Goal: Task Accomplishment & Management: Manage account settings

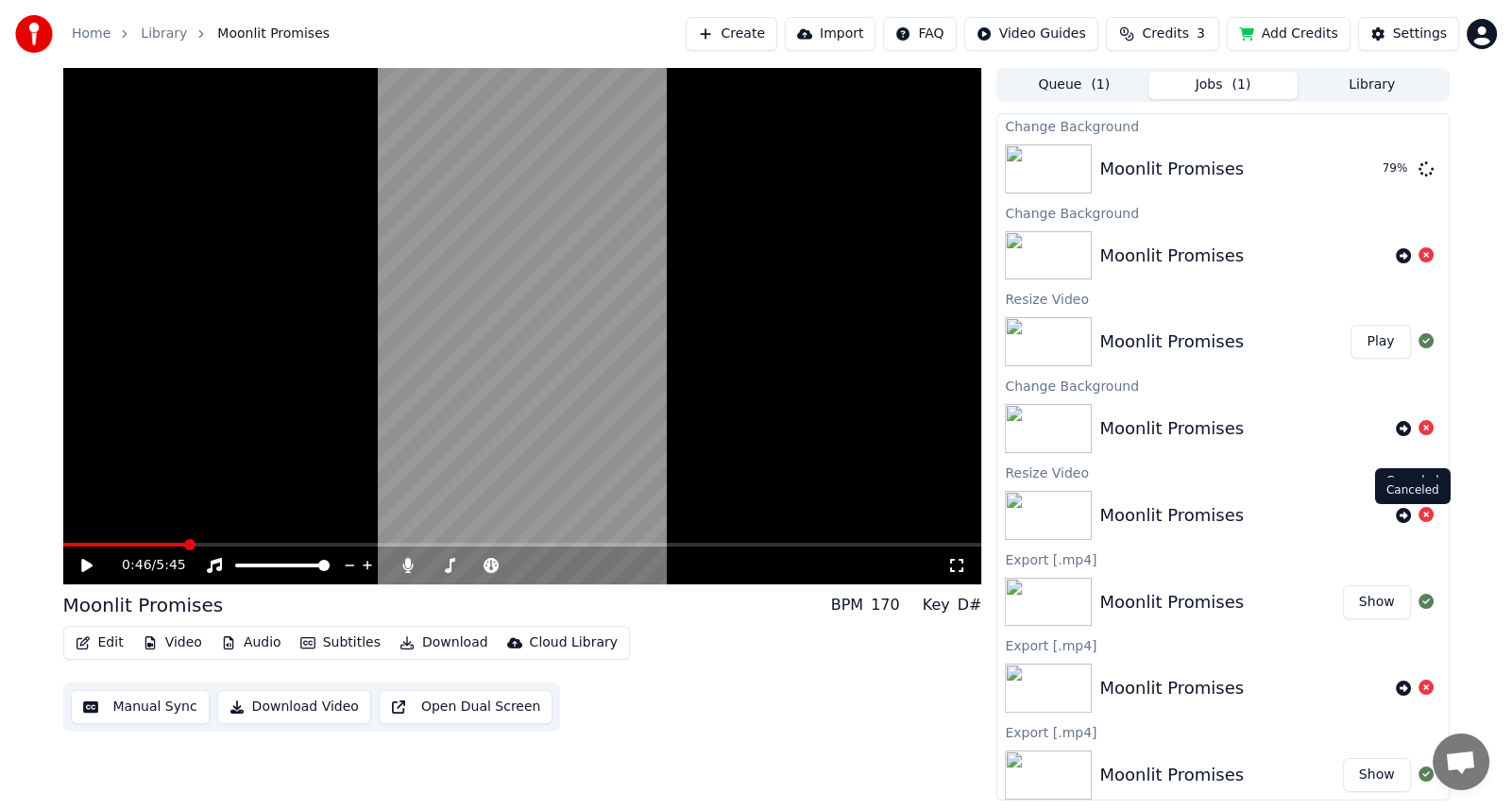
click at [1419, 513] on icon at bounding box center [1426, 514] width 15 height 15
click at [85, 566] on icon at bounding box center [87, 565] width 12 height 13
click at [86, 562] on icon at bounding box center [100, 565] width 44 height 15
click at [642, 551] on div "1:15 / 5:45" at bounding box center [522, 566] width 919 height 37
click at [1364, 174] on button "Play" at bounding box center [1380, 169] width 60 height 34
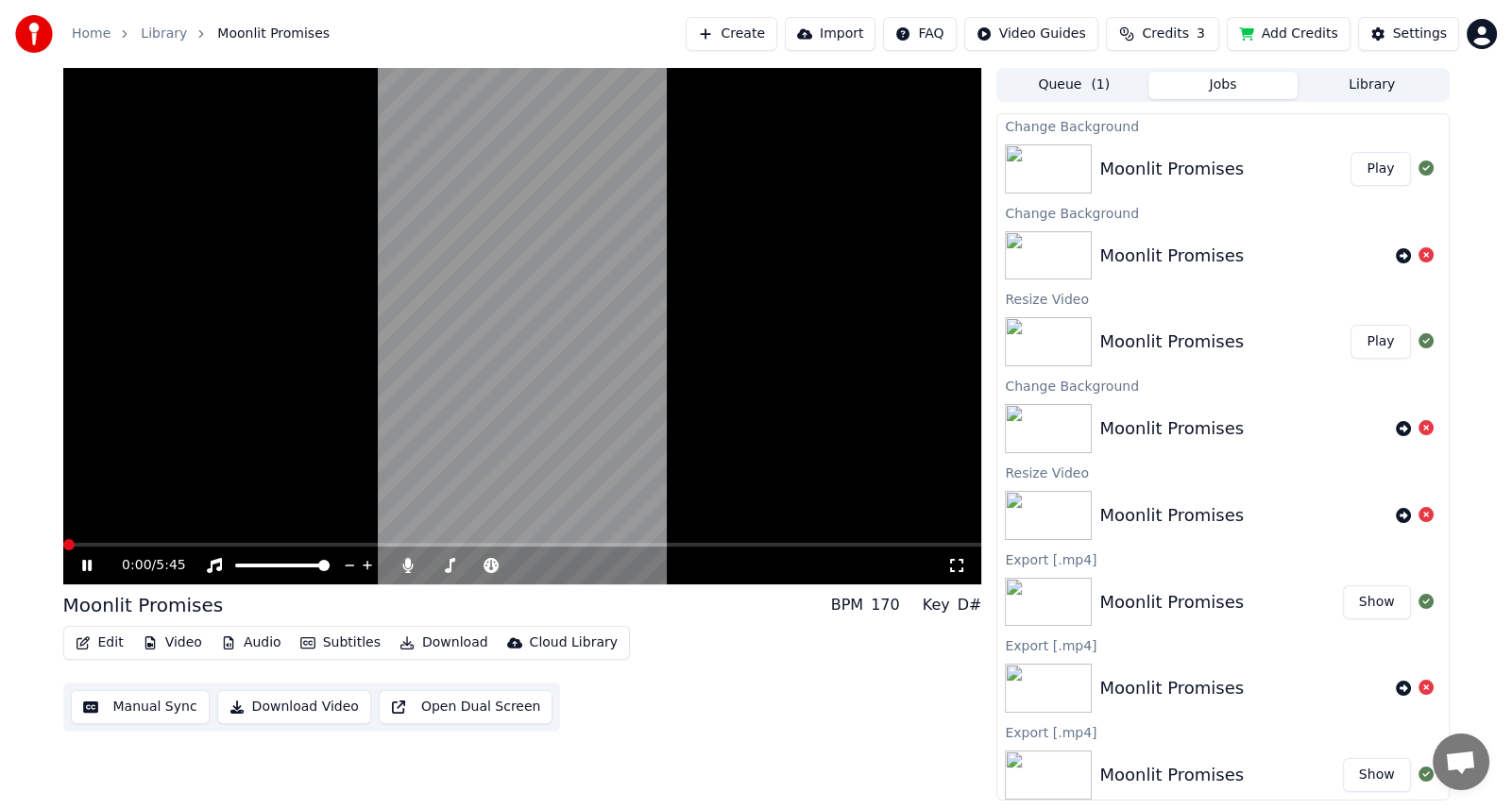
click at [291, 538] on video at bounding box center [522, 326] width 919 height 516
click at [291, 543] on span at bounding box center [522, 545] width 919 height 4
click at [89, 564] on icon at bounding box center [87, 565] width 12 height 13
click at [136, 543] on span at bounding box center [177, 545] width 229 height 4
click at [112, 541] on video at bounding box center [522, 326] width 919 height 516
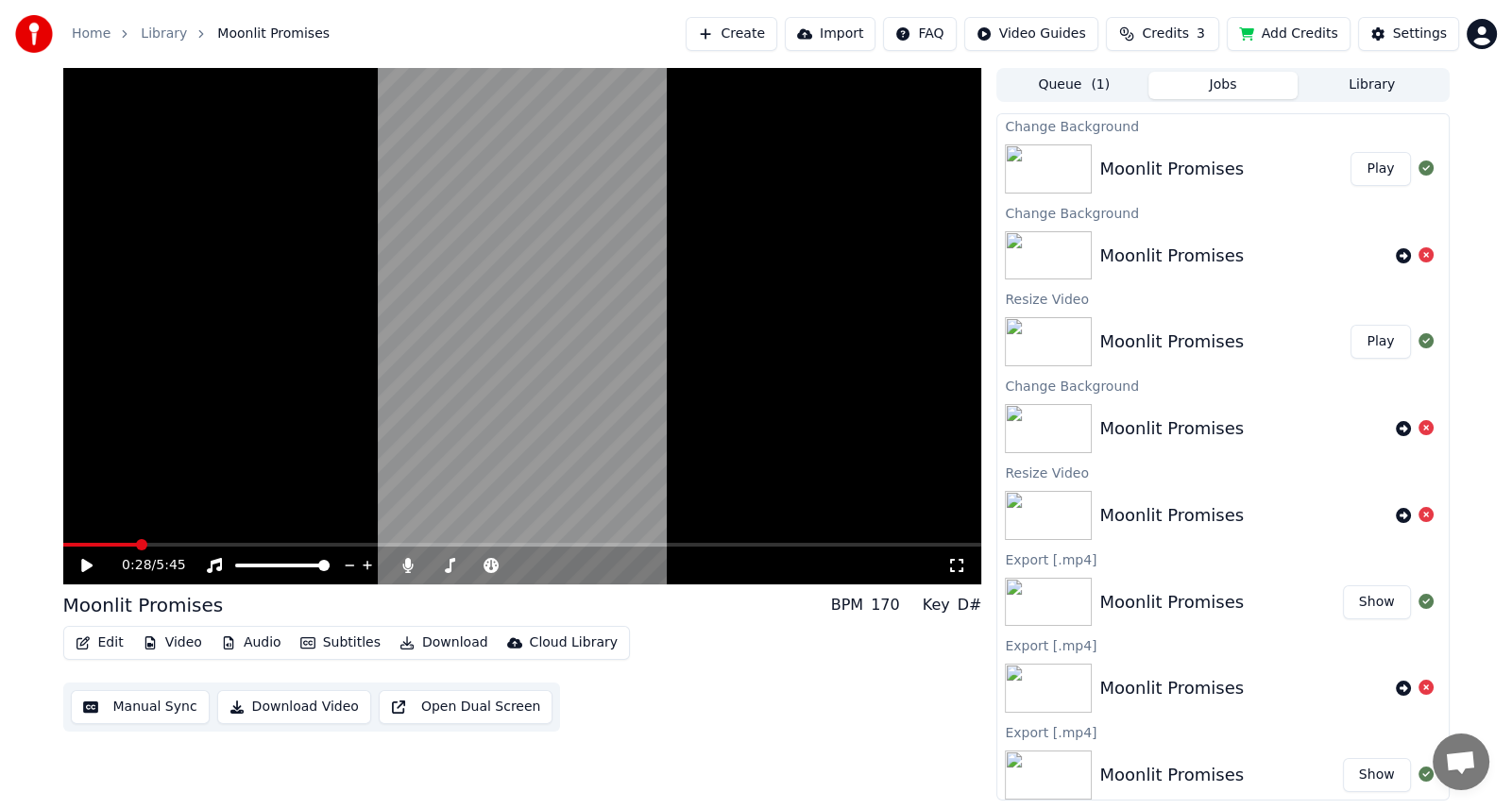
click at [79, 562] on icon at bounding box center [100, 565] width 44 height 15
click at [687, 543] on span at bounding box center [522, 545] width 919 height 4
click at [806, 544] on span at bounding box center [522, 545] width 919 height 4
click at [849, 542] on video at bounding box center [522, 326] width 919 height 516
click at [87, 569] on icon at bounding box center [100, 565] width 44 height 15
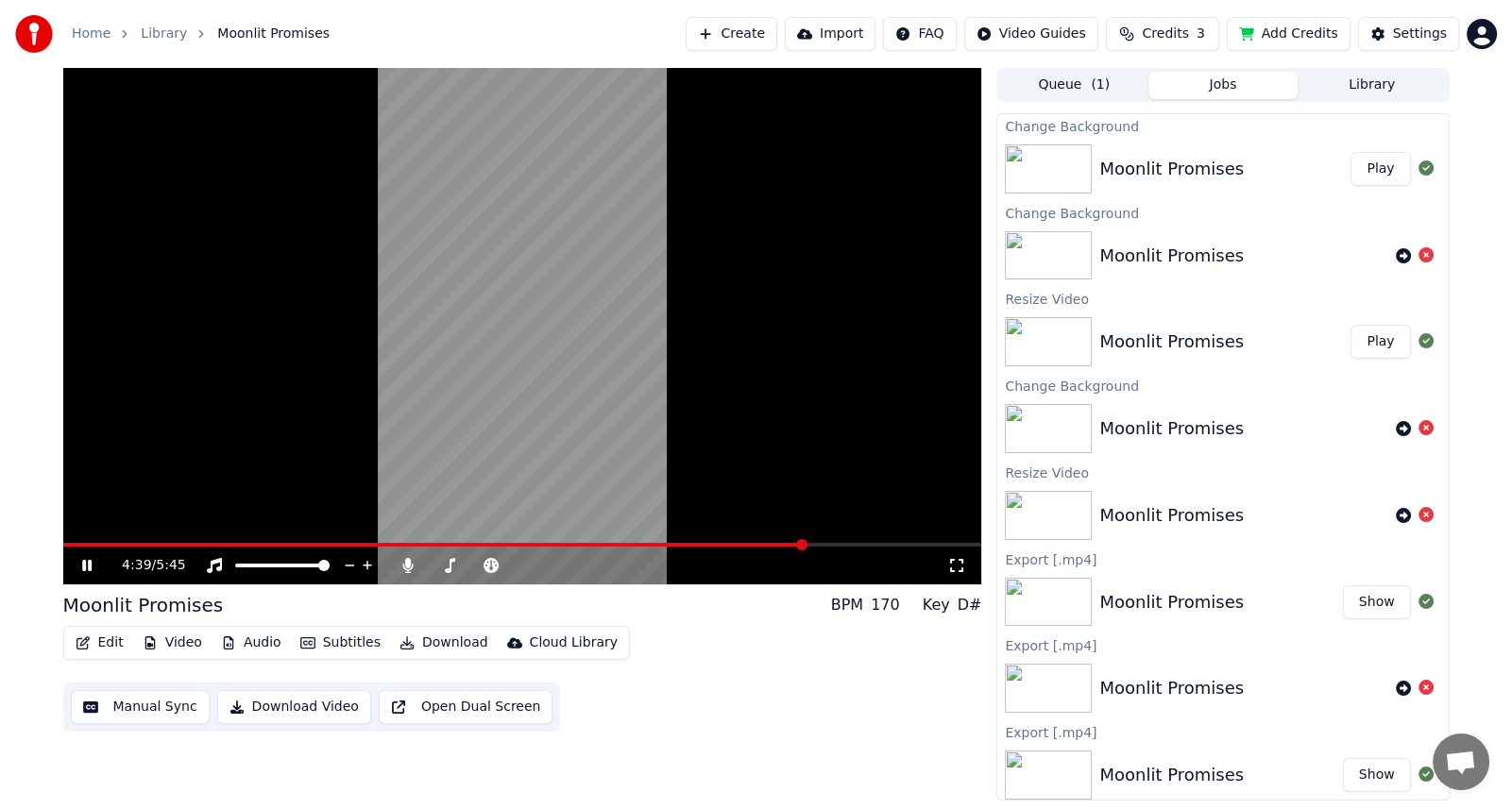
click at [89, 546] on span at bounding box center [434, 545] width 743 height 4
click at [79, 543] on span at bounding box center [71, 545] width 16 height 4
click at [99, 542] on video at bounding box center [522, 326] width 919 height 516
click at [87, 569] on icon at bounding box center [100, 565] width 44 height 15
click at [79, 544] on span at bounding box center [71, 545] width 16 height 4
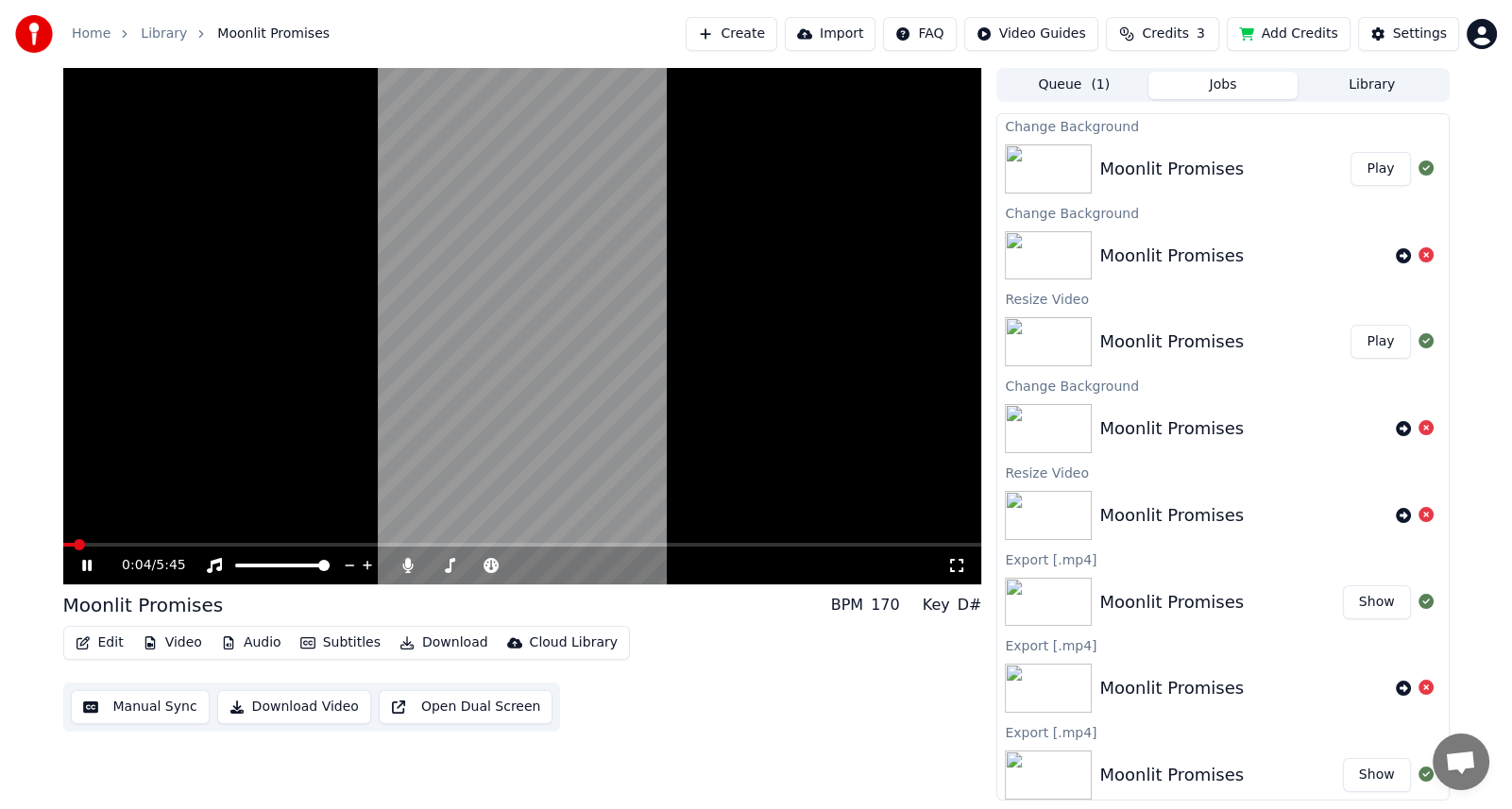
click at [73, 545] on span at bounding box center [68, 545] width 11 height 4
click at [71, 545] on span at bounding box center [67, 545] width 8 height 4
click at [67, 543] on span at bounding box center [66, 545] width 6 height 4
click at [65, 543] on span at bounding box center [64, 545] width 3 height 4
click at [290, 707] on button "Download Video" at bounding box center [294, 707] width 154 height 34
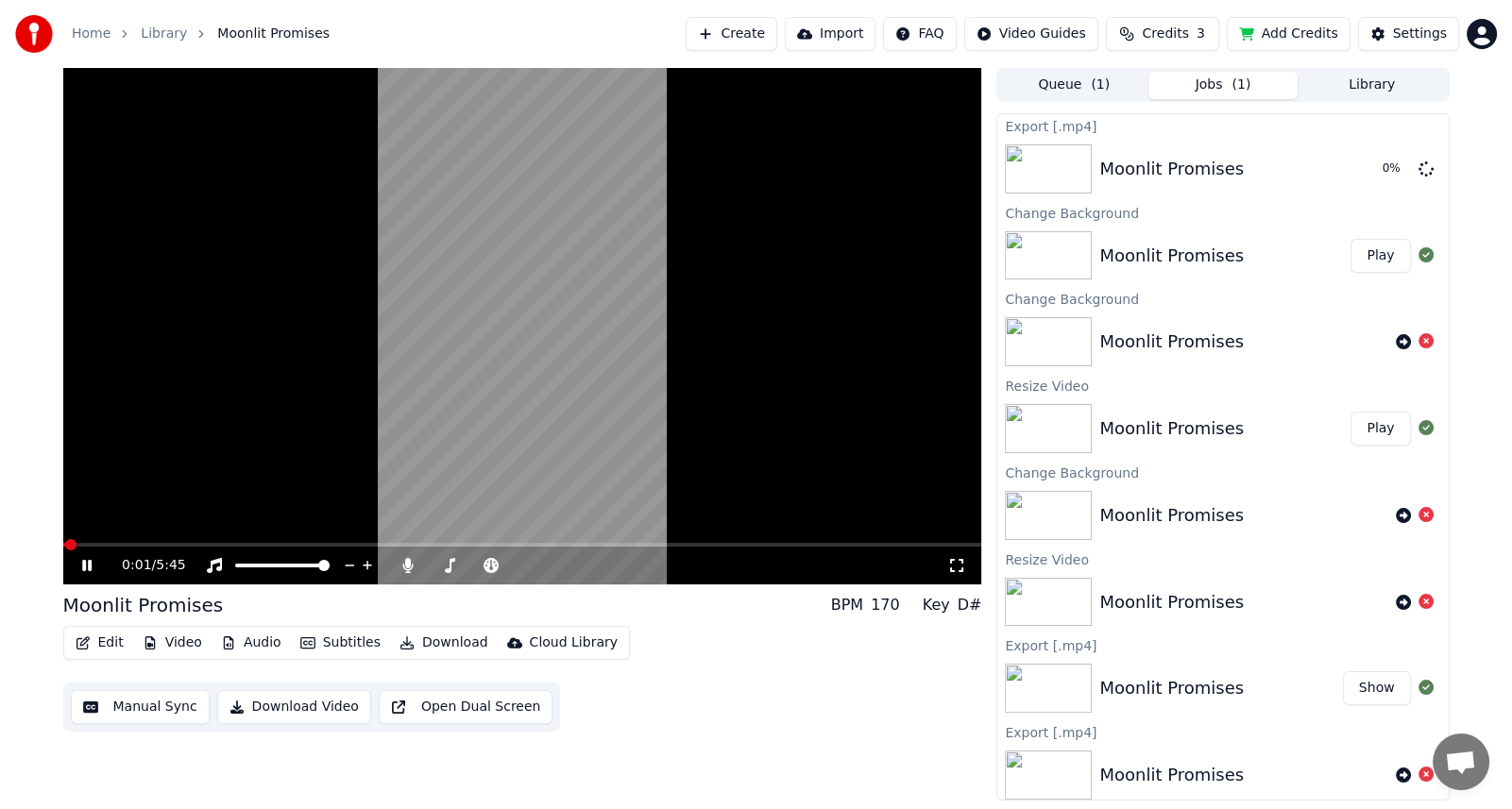
click at [84, 539] on video at bounding box center [522, 326] width 919 height 516
click at [81, 542] on video at bounding box center [522, 326] width 919 height 516
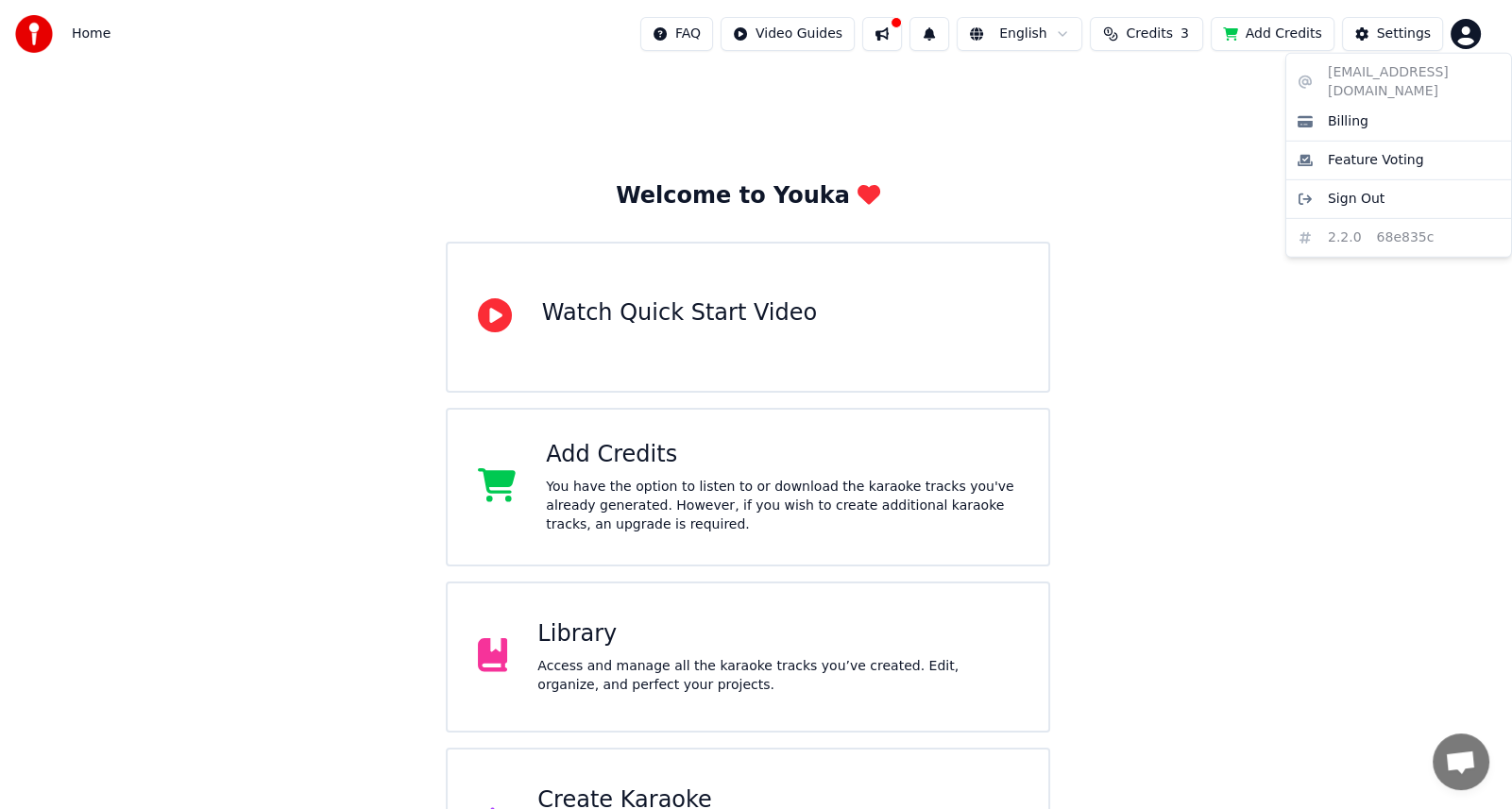
click at [1470, 30] on html "Home FAQ Video Guides English Credits 3 Add Credits Settings Welcome to Youka W…" at bounding box center [756, 450] width 1512 height 899
click at [1201, 168] on html "Home FAQ Video Guides English Credits 3 Add Credits Settings Welcome to Youka W…" at bounding box center [756, 450] width 1512 height 899
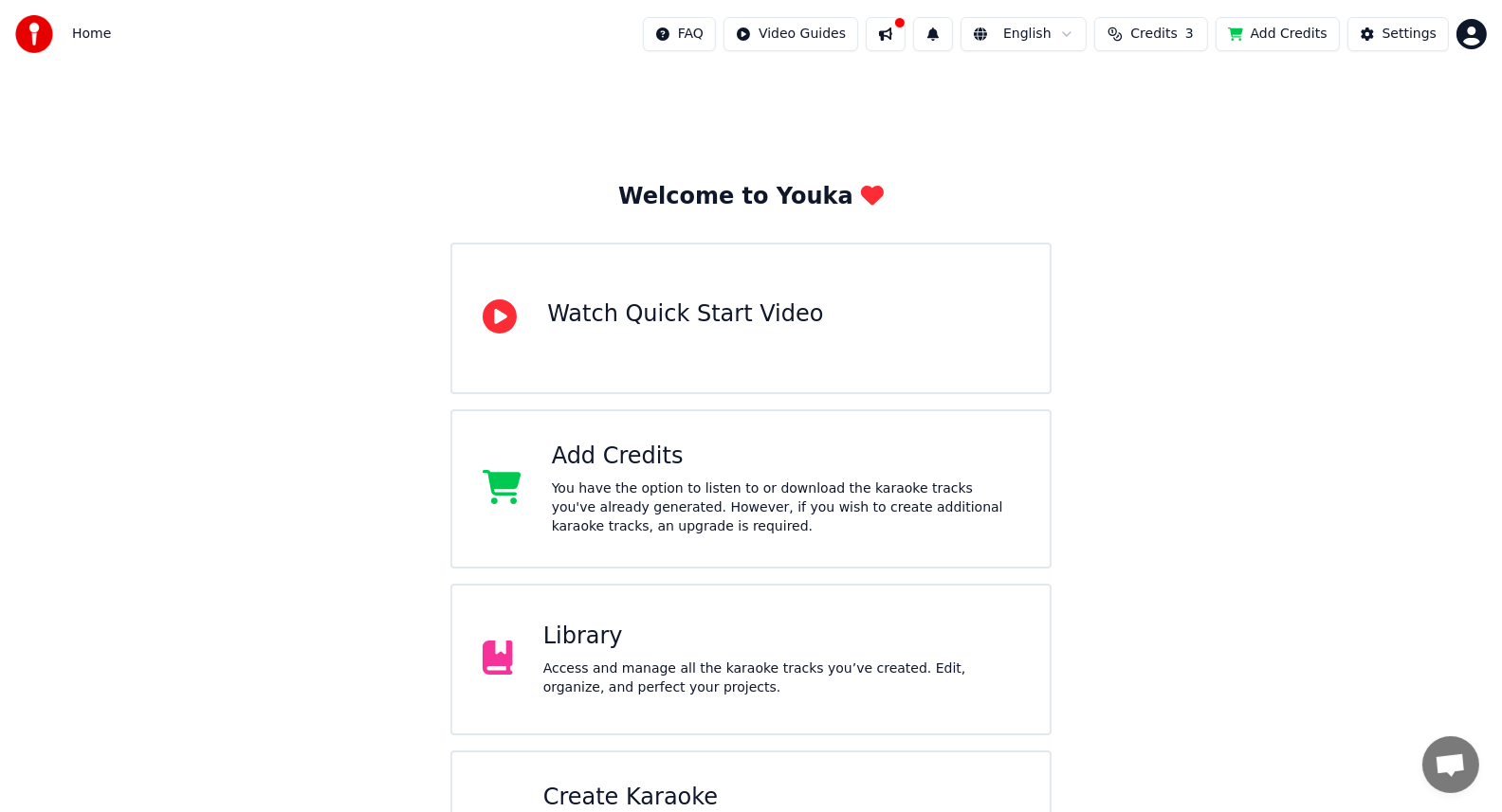
click at [623, 645] on div "Library" at bounding box center [781, 637] width 476 height 31
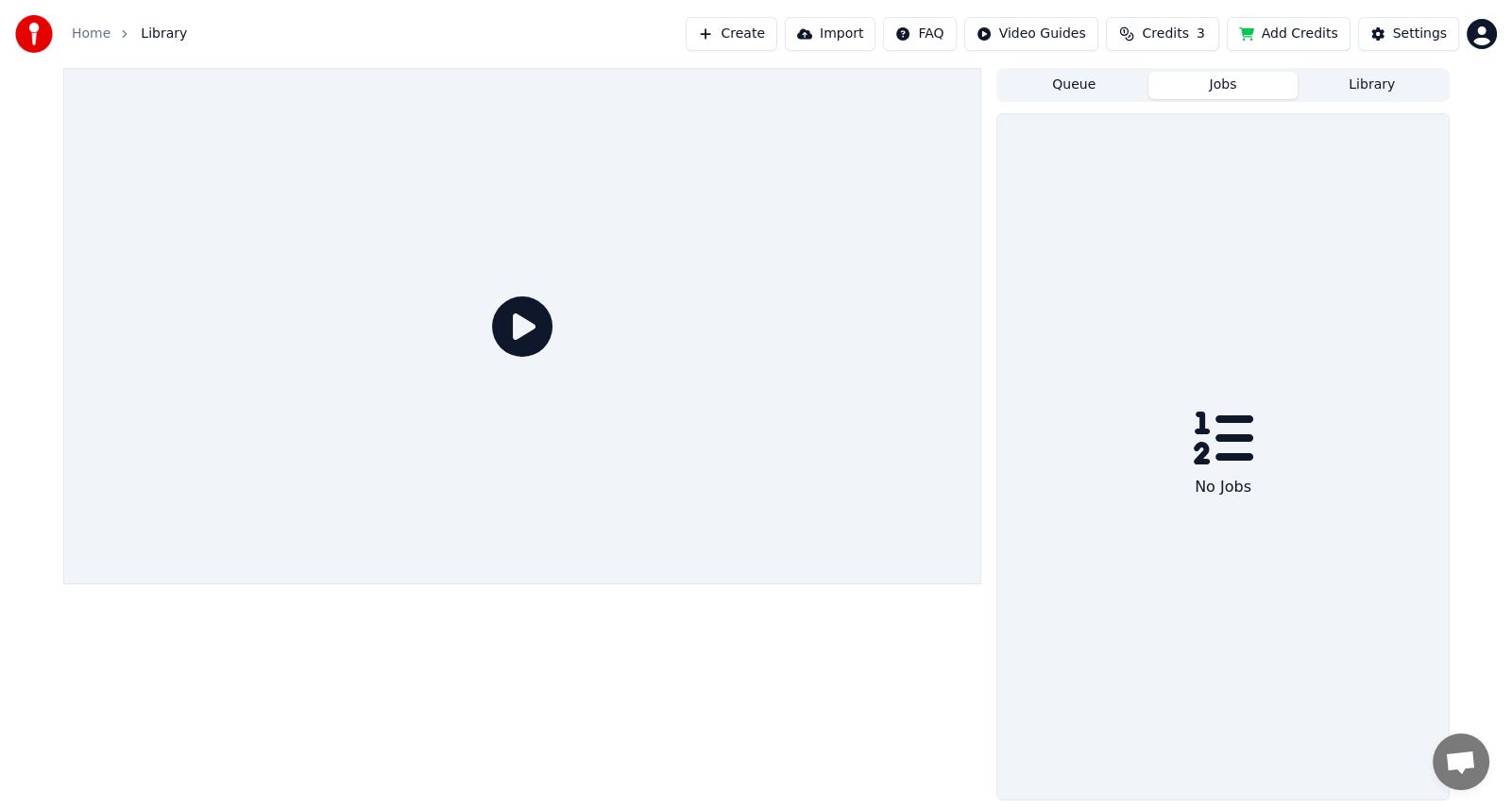
click at [1237, 91] on button "Jobs" at bounding box center [1223, 85] width 149 height 27
click at [1079, 89] on button "Queue" at bounding box center [1074, 85] width 149 height 27
click at [1223, 82] on button "Jobs" at bounding box center [1223, 85] width 149 height 27
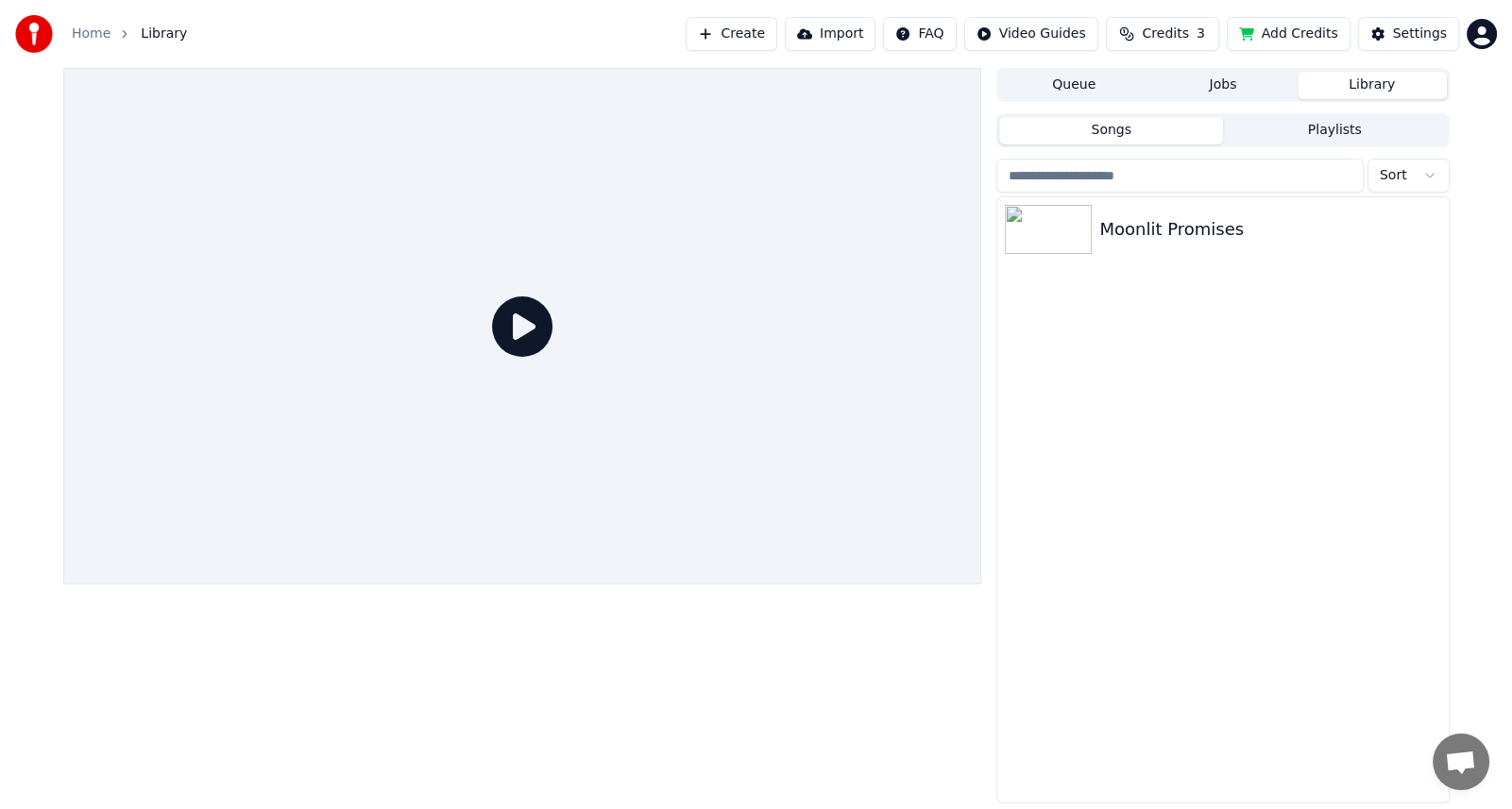
click at [1348, 82] on button "Library" at bounding box center [1373, 85] width 149 height 27
click at [1249, 245] on div "Moonlit Promises" at bounding box center [1222, 229] width 451 height 64
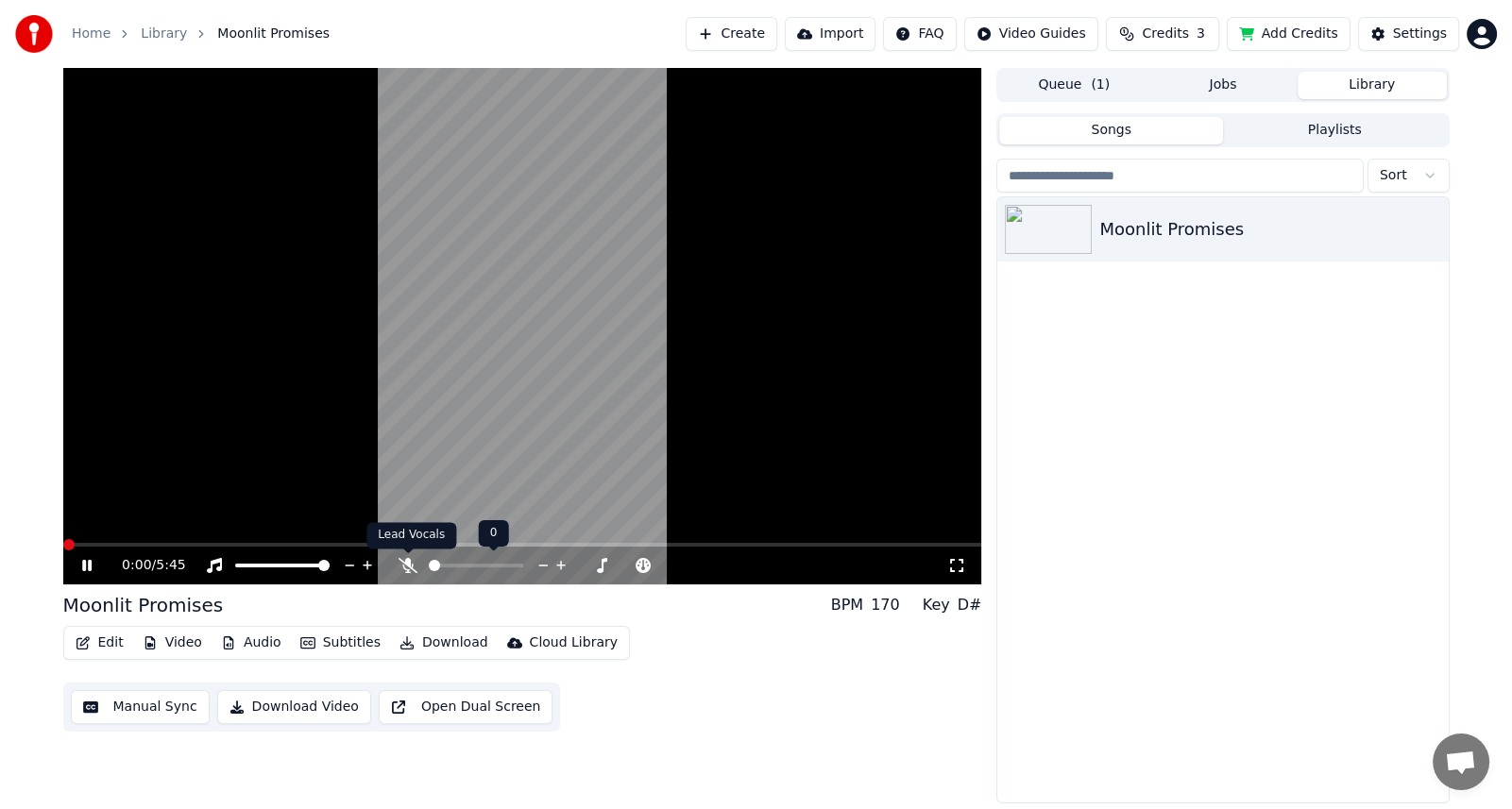
click at [405, 565] on icon at bounding box center [407, 565] width 19 height 15
click at [75, 544] on span at bounding box center [522, 545] width 919 height 4
click at [89, 542] on video at bounding box center [522, 326] width 919 height 516
click at [68, 543] on span at bounding box center [74, 545] width 12 height 12
click at [62, 546] on span at bounding box center [68, 545] width 12 height 12
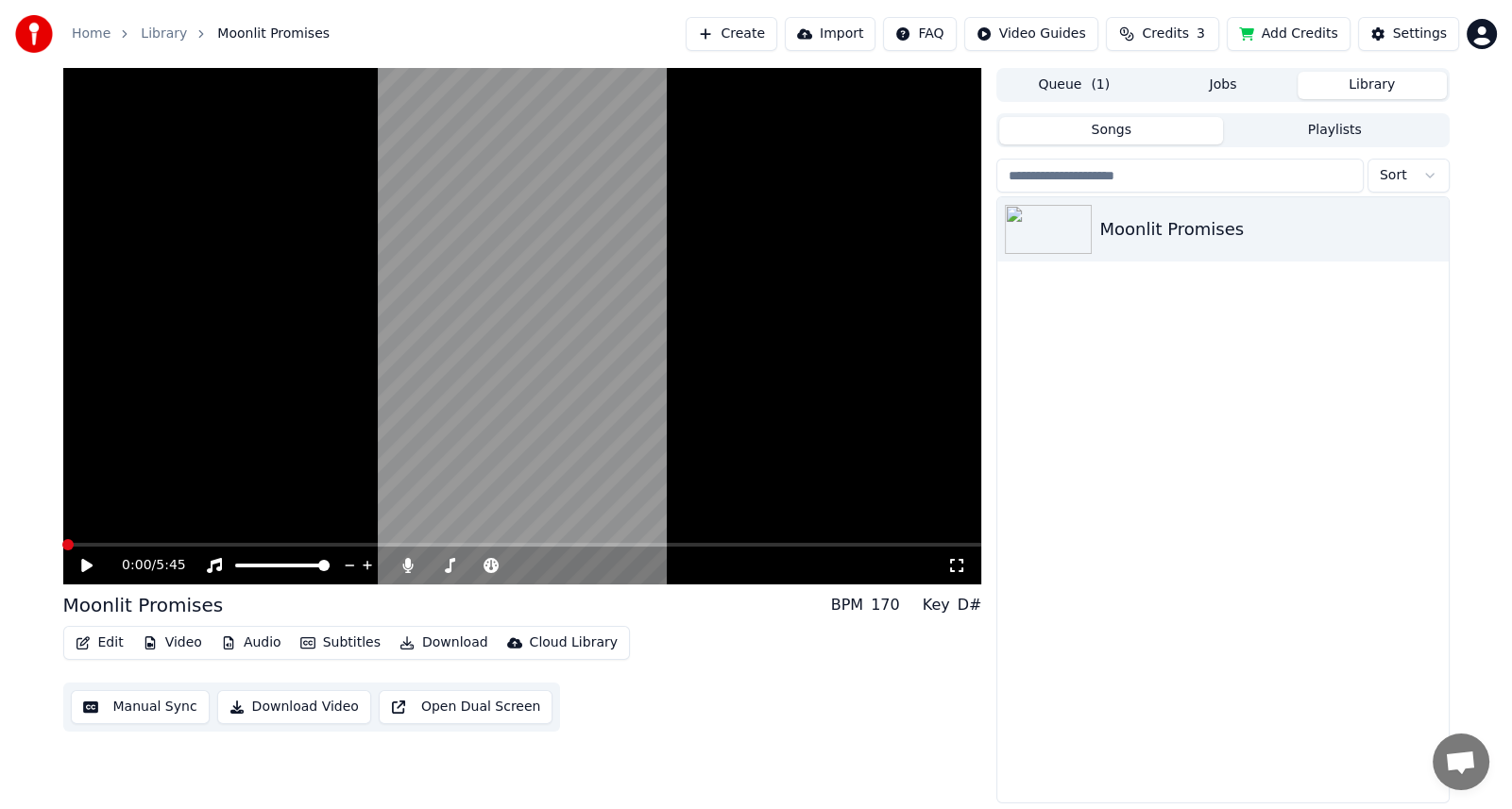
click at [86, 562] on icon at bounding box center [87, 565] width 12 height 13
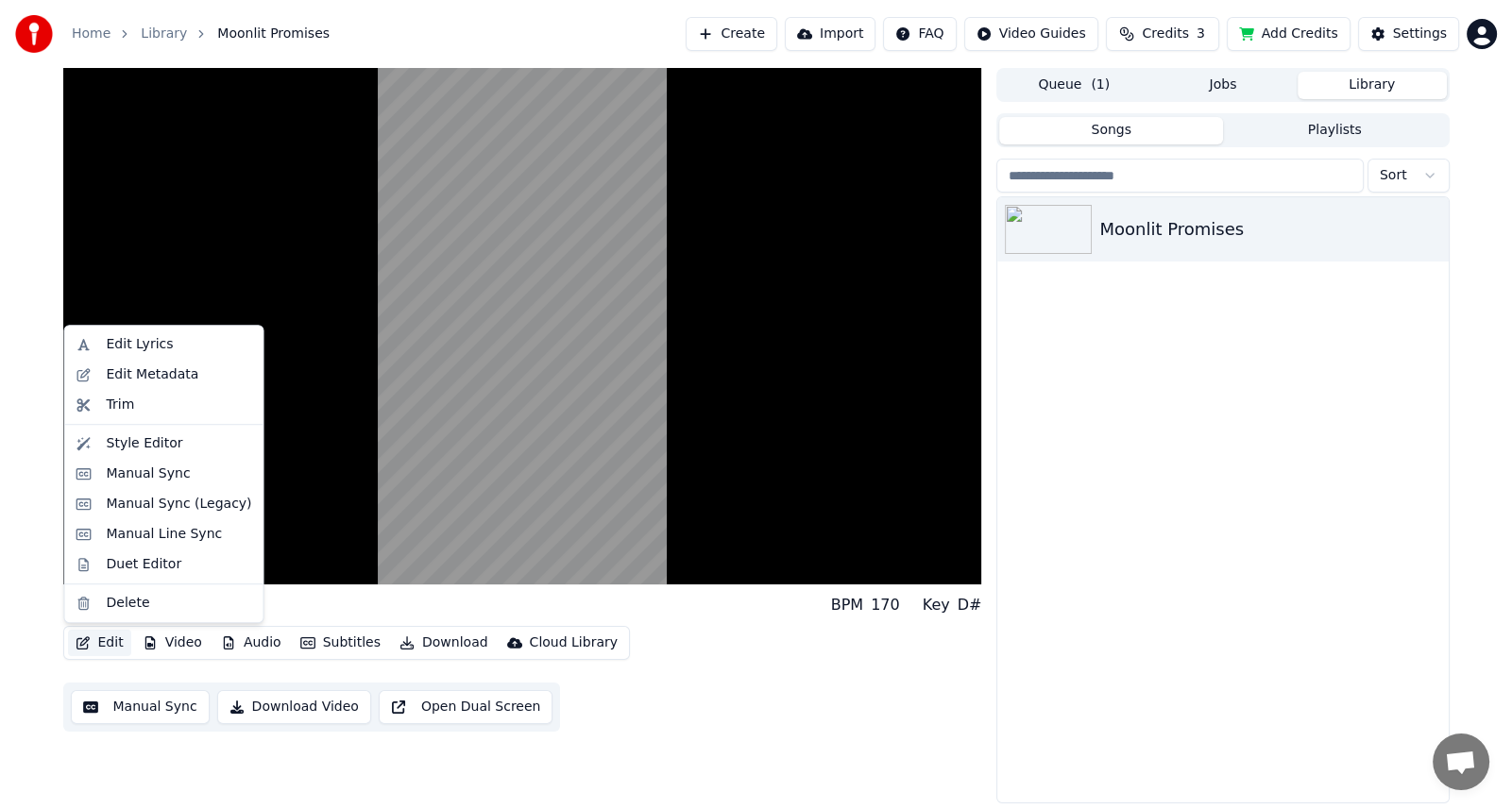
click at [92, 637] on button "Edit" at bounding box center [99, 643] width 63 height 27
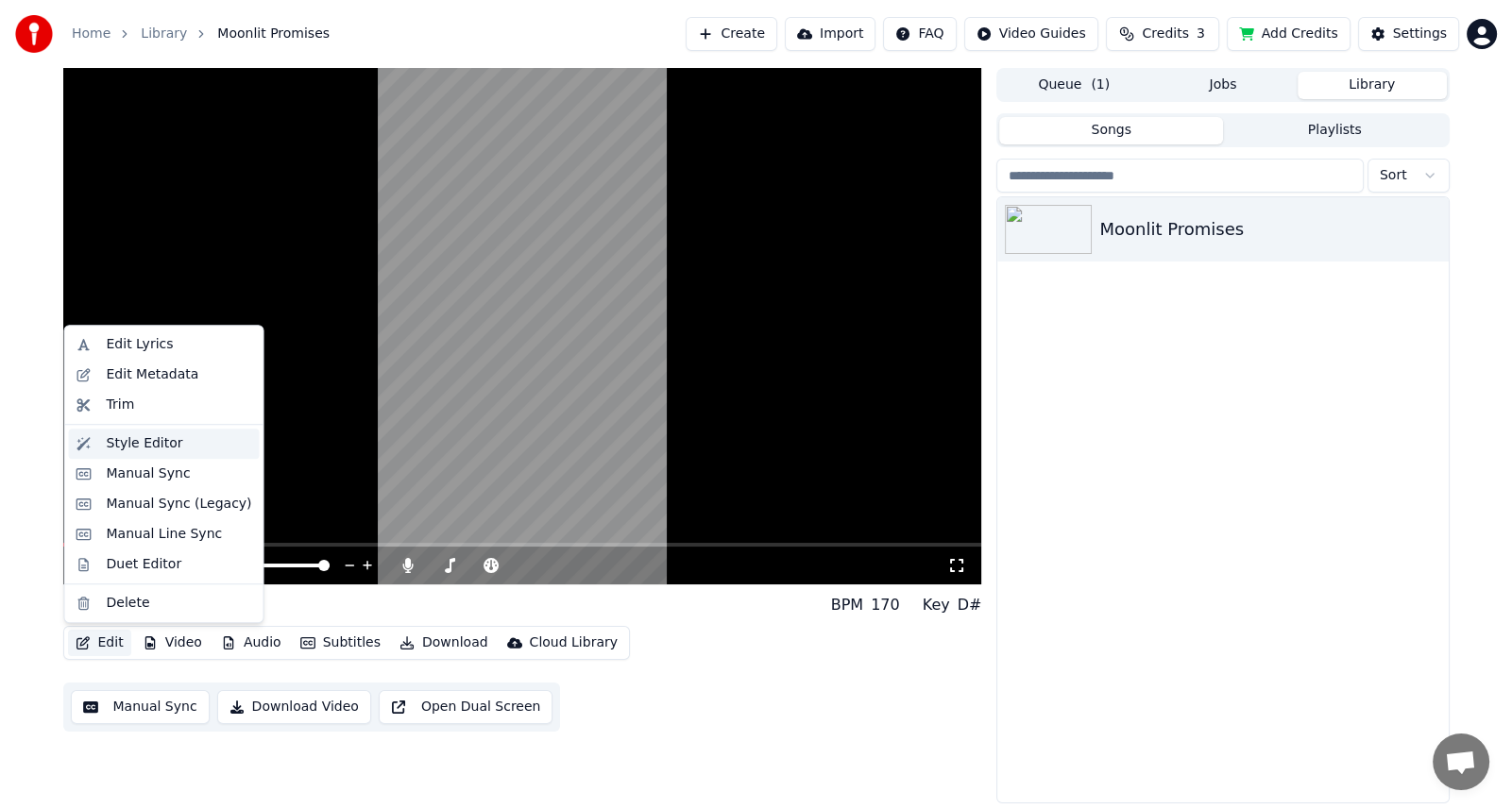
click at [134, 445] on div "Style Editor" at bounding box center [145, 443] width 77 height 19
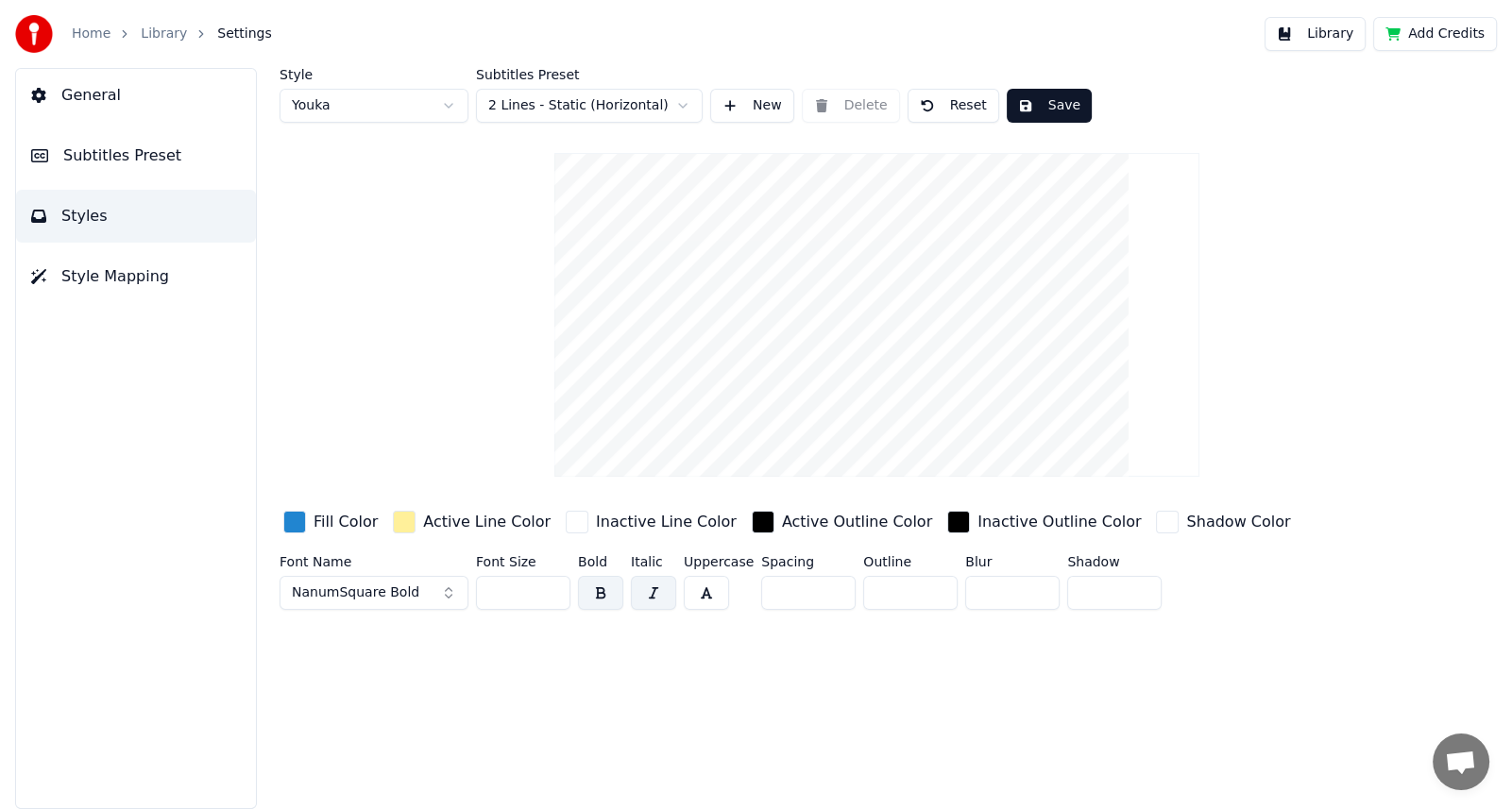
click at [898, 237] on video at bounding box center [878, 315] width 646 height 324
drag, startPoint x: 511, startPoint y: 595, endPoint x: 467, endPoint y: 594, distance: 44.0
click at [467, 594] on div "Font Name NanumSquare Bold Font Size ** Bold Italic Uppercase Spacing * Outline…" at bounding box center [809, 586] width 1058 height 62
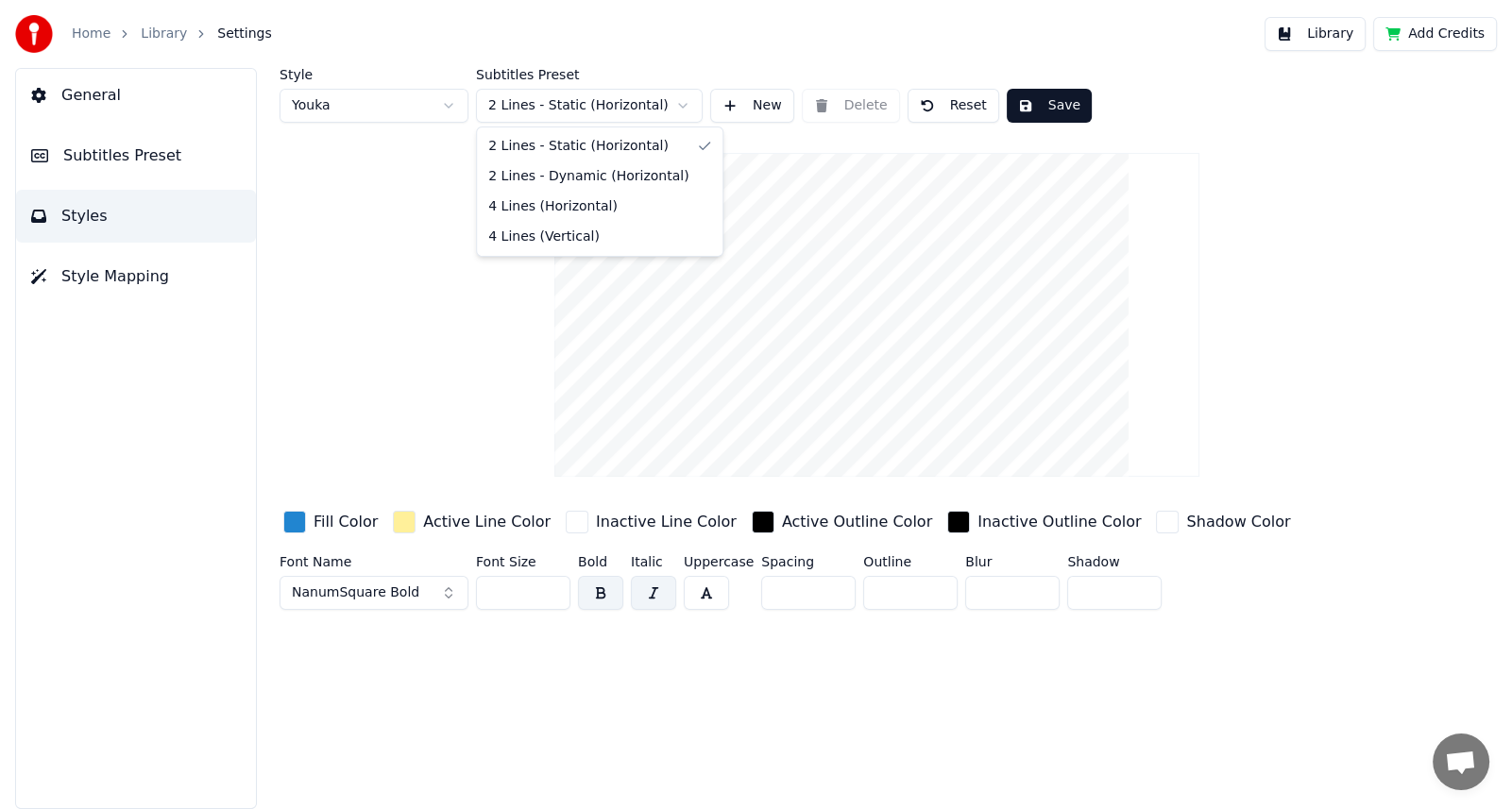
click at [684, 104] on html "Home Library Settings Library Add Credits General Subtitles Preset Styles Style…" at bounding box center [756, 404] width 1512 height 809
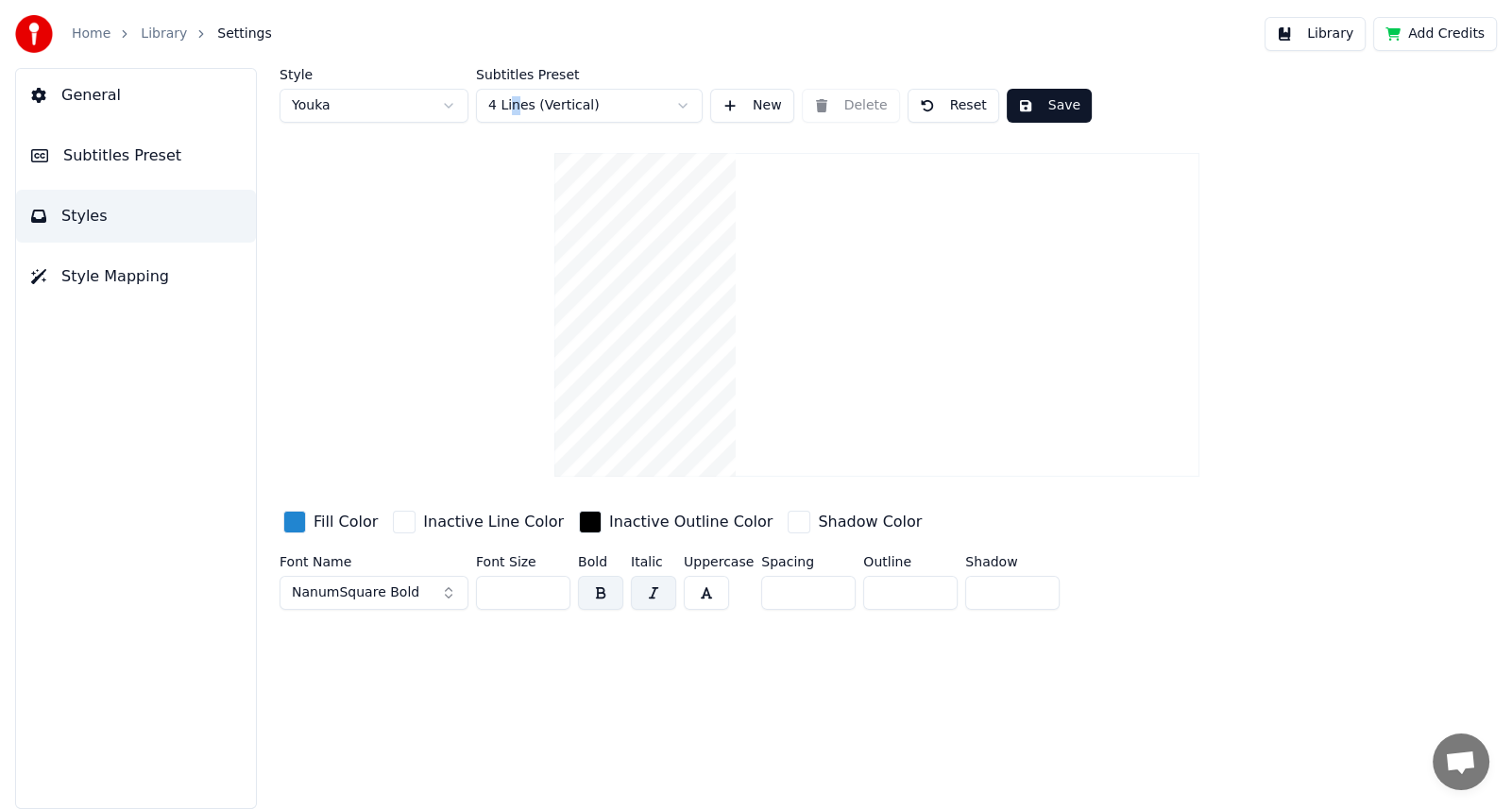
click at [513, 236] on div "Style Youka Subtitles Preset 4 Lines (Vertical) New Delete Reset Save Fill Colo…" at bounding box center [877, 343] width 1195 height 550
click at [446, 106] on html "Home Library Settings Library Add Credits General Subtitles Preset Styles Style…" at bounding box center [756, 404] width 1512 height 809
click at [448, 104] on html "Home Library Settings Library Add Credits General Subtitles Preset Styles Style…" at bounding box center [756, 404] width 1512 height 809
click at [450, 105] on html "Home Library Settings Library Add Credits General Subtitles Preset Styles Style…" at bounding box center [756, 404] width 1512 height 809
type input "**"
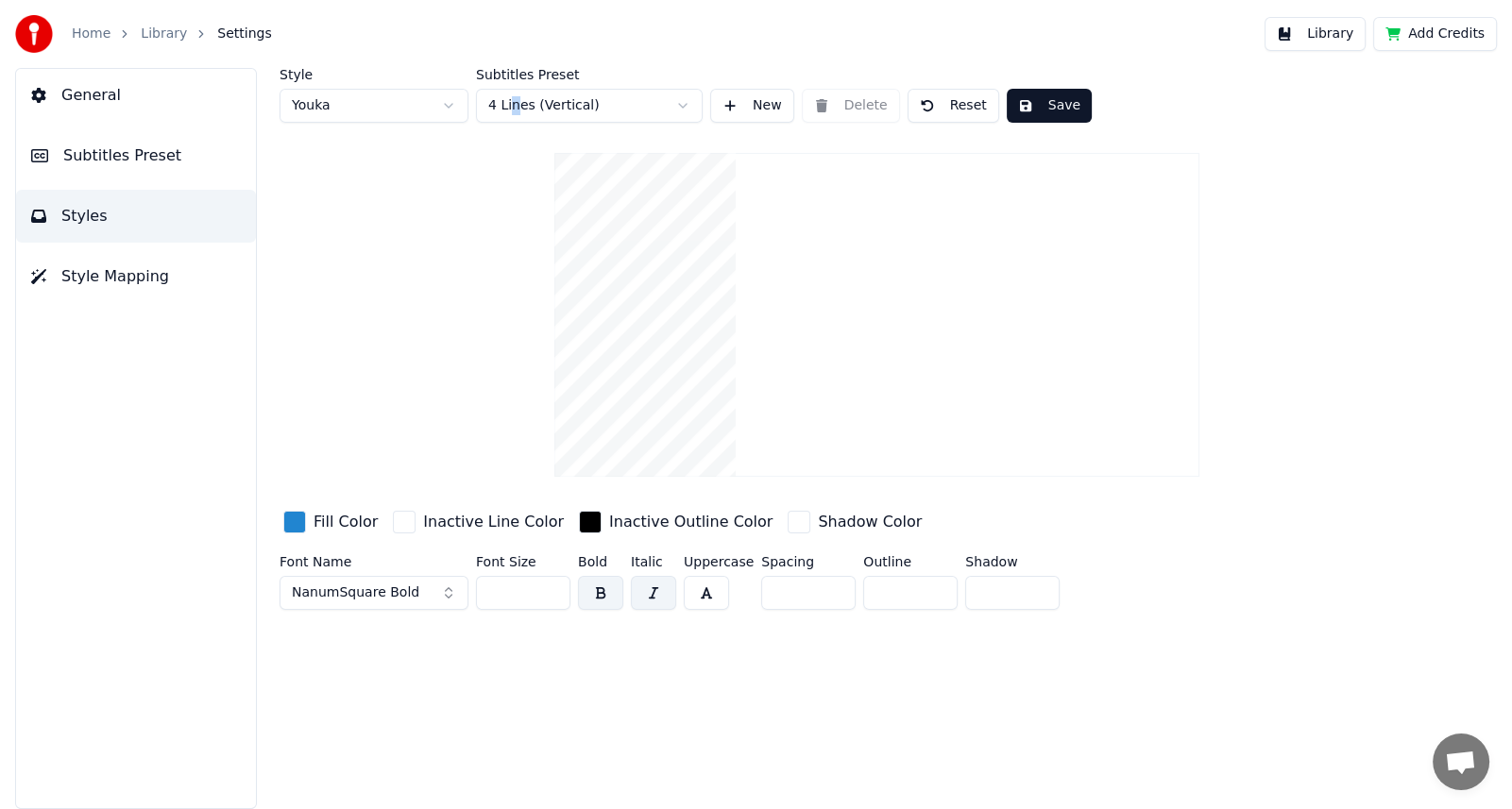
click at [1049, 99] on button "Save" at bounding box center [1049, 105] width 85 height 34
click at [123, 276] on span "Style Mapping" at bounding box center [116, 276] width 108 height 23
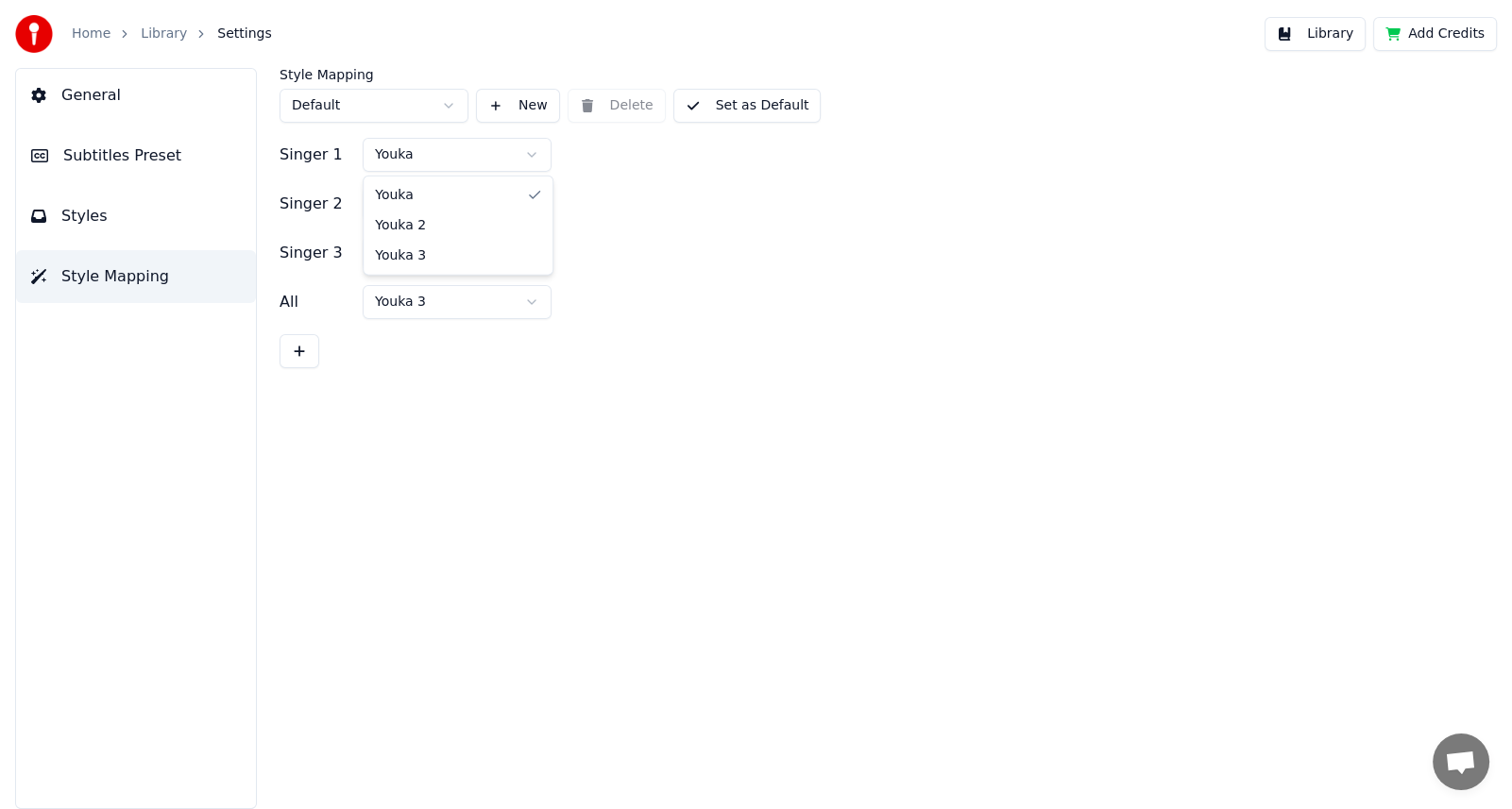
click at [530, 152] on html "Home Library Settings Library Add Credits General Subtitles Preset Styles Style…" at bounding box center [756, 404] width 1512 height 809
click at [675, 381] on html "Home Library Settings Library Add Credits General Subtitles Preset Styles Style…" at bounding box center [756, 404] width 1512 height 809
click at [531, 151] on html "Home Library Settings Library Add Credits General Subtitles Preset Styles Style…" at bounding box center [756, 404] width 1512 height 809
click at [588, 194] on html "Home Library Settings Library Add Credits General Subtitles Preset Styles Style…" at bounding box center [756, 404] width 1512 height 809
click at [529, 203] on html "Home Library Settings Library Add Credits General Subtitles Preset Styles Style…" at bounding box center [756, 404] width 1512 height 809
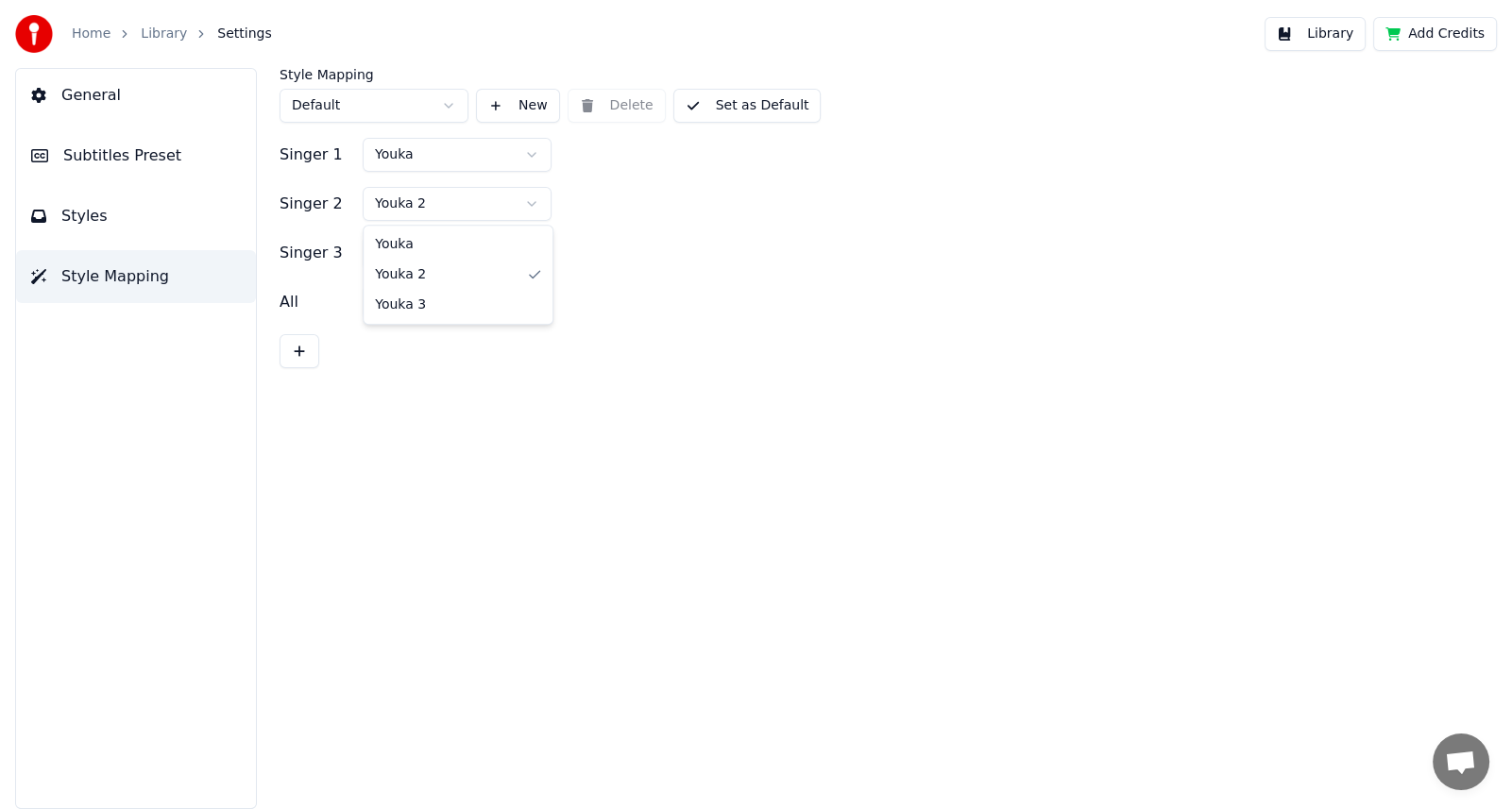
click at [605, 234] on html "Home Library Settings Library Add Credits General Subtitles Preset Styles Style…" at bounding box center [756, 404] width 1512 height 809
click at [119, 156] on span "Subtitles Preset" at bounding box center [122, 155] width 118 height 23
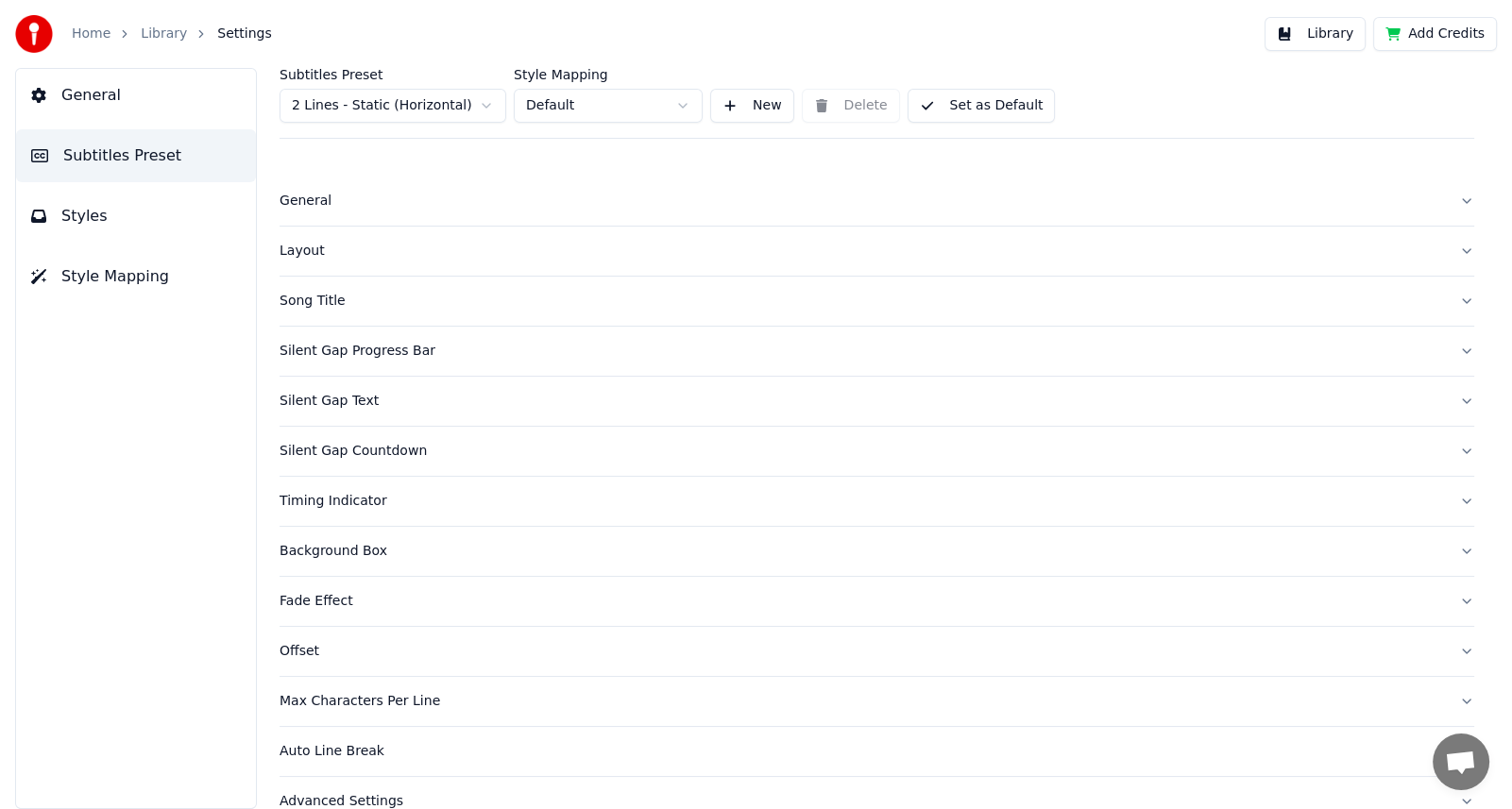
click at [108, 92] on span "General" at bounding box center [91, 95] width 60 height 23
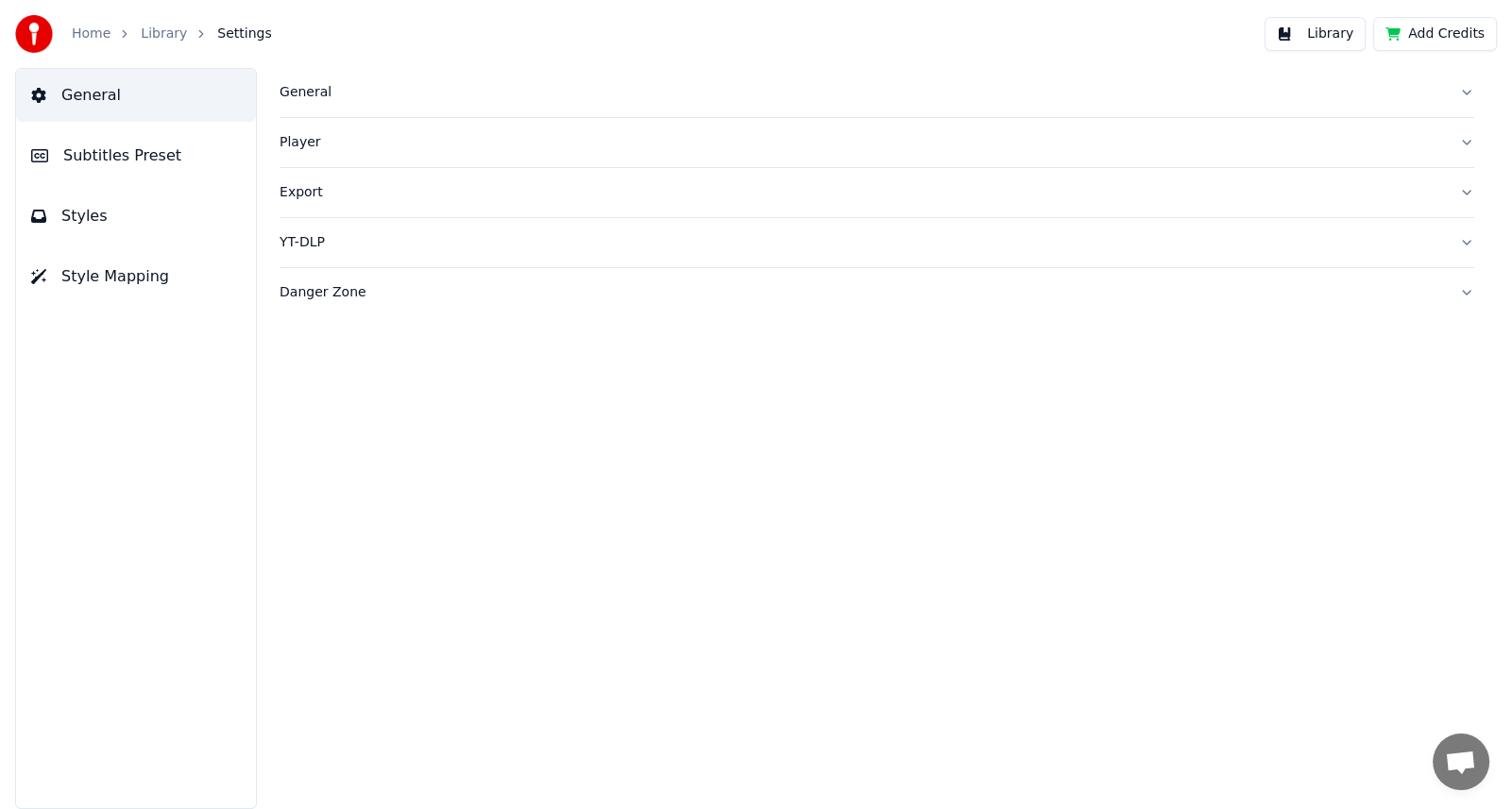
click at [1352, 41] on button "Library" at bounding box center [1315, 33] width 101 height 34
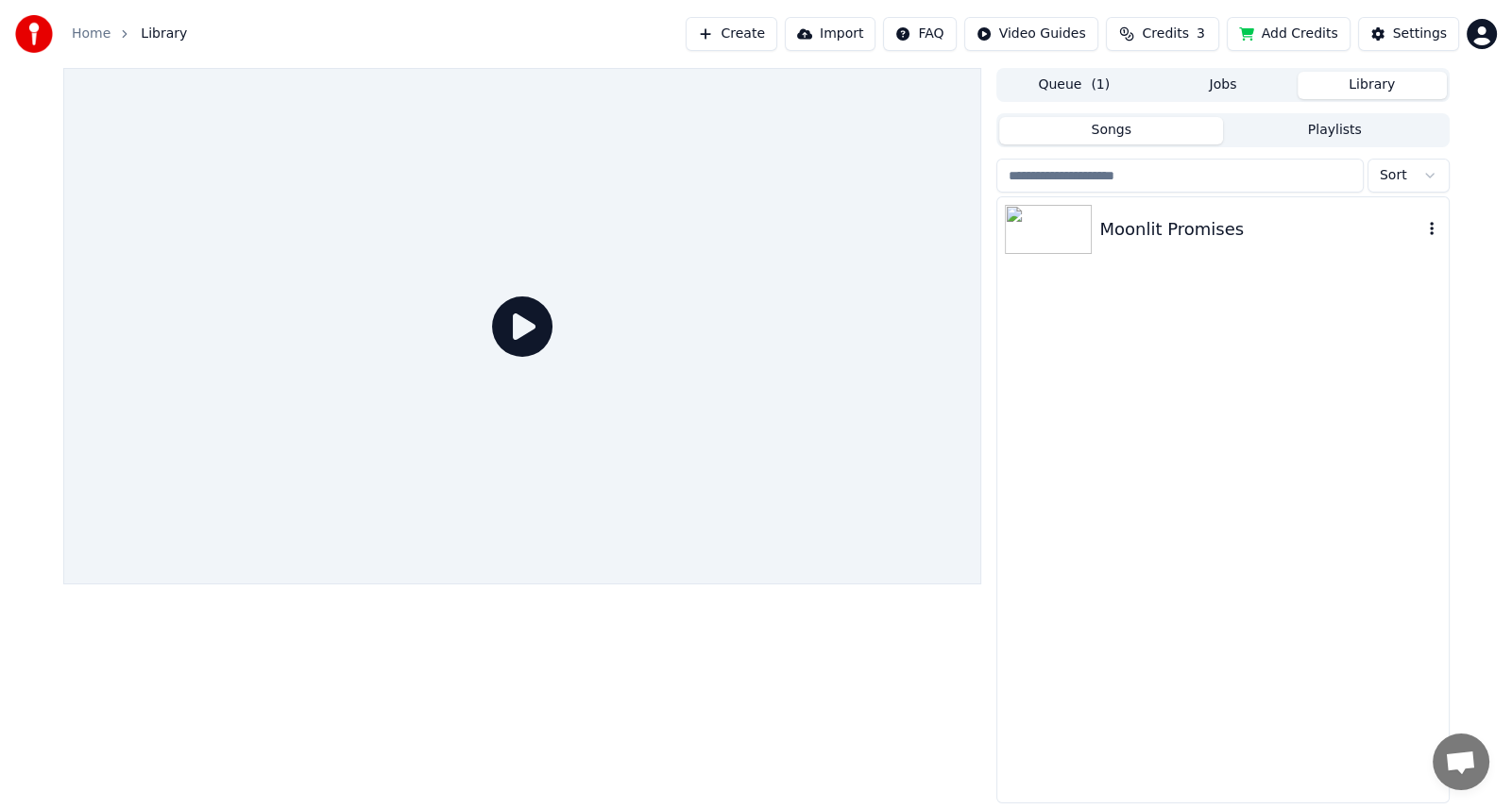
click at [1156, 242] on div "Moonlit Promises" at bounding box center [1222, 229] width 451 height 64
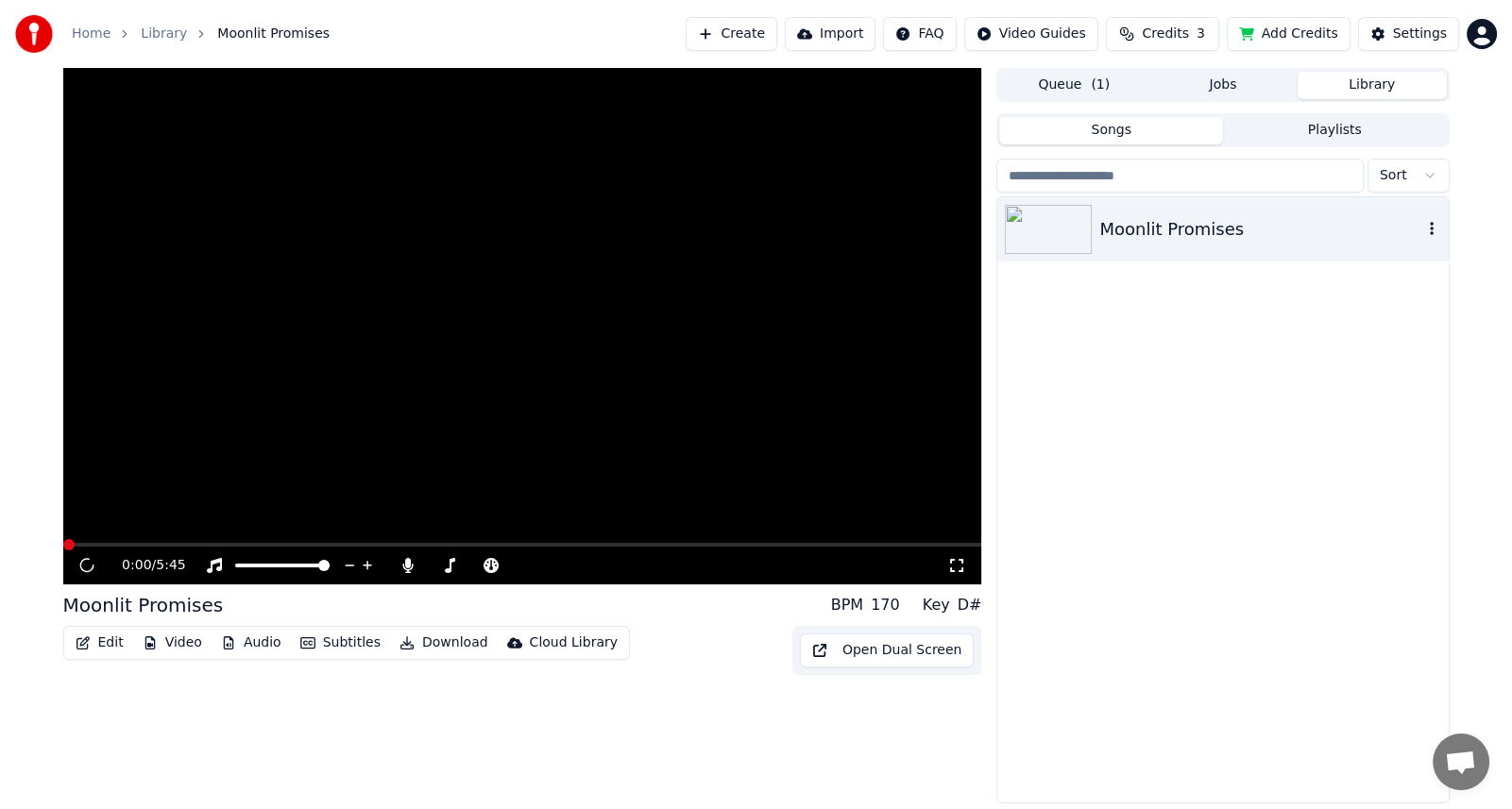
click at [1156, 242] on div "Moonlit Promises" at bounding box center [1222, 229] width 451 height 64
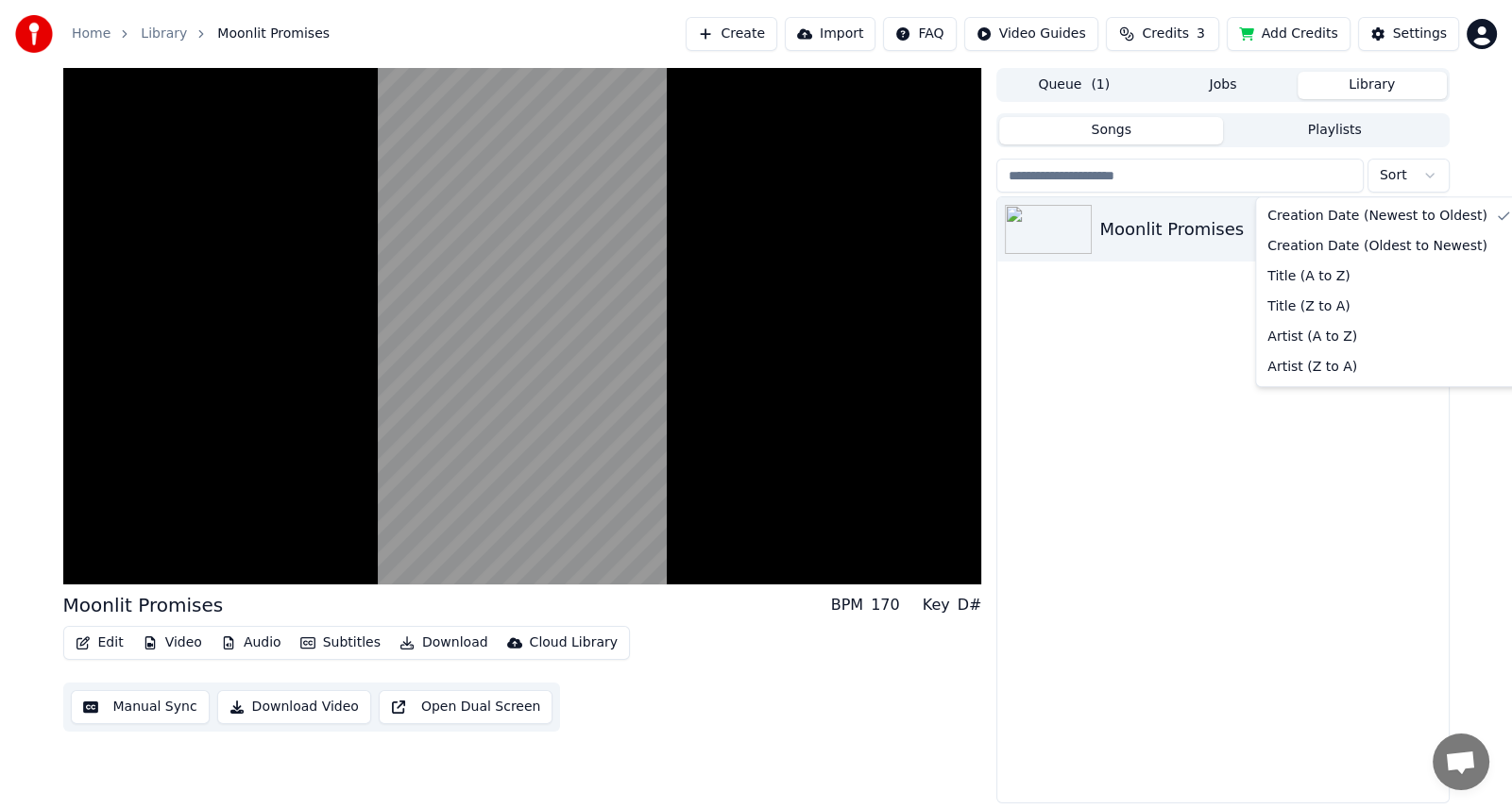
click at [1429, 175] on html "Home Library Moonlit Promises Create Import FAQ Video Guides Credits 3 Add Cred…" at bounding box center [756, 404] width 1512 height 809
click at [1174, 404] on html "Home Library Moonlit Promises Create Import FAQ Video Guides Credits 3 Add Cred…" at bounding box center [756, 404] width 1512 height 809
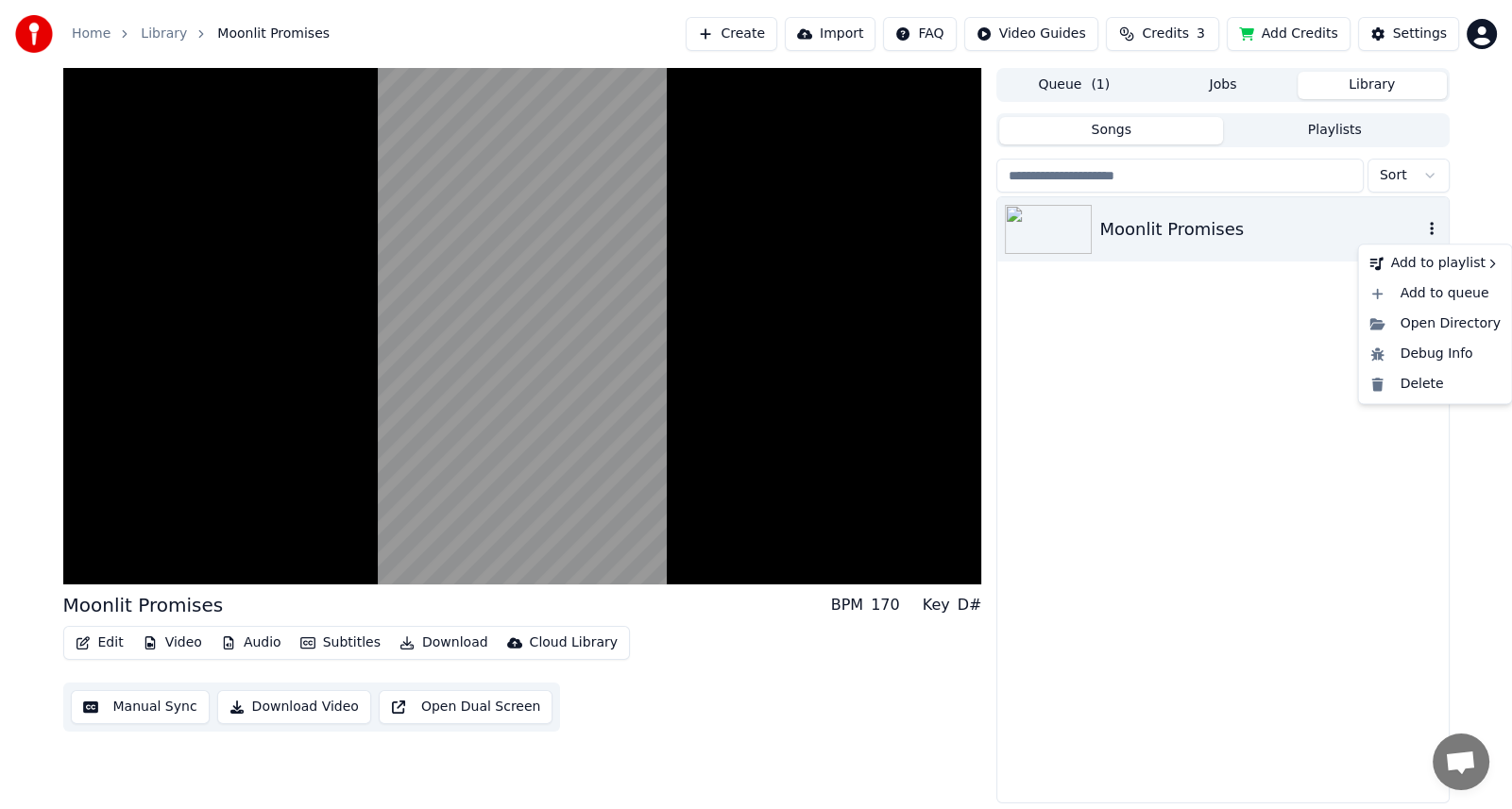
click at [1431, 229] on icon "button" at bounding box center [1431, 228] width 4 height 13
click at [1431, 232] on icon "button" at bounding box center [1431, 228] width 19 height 15
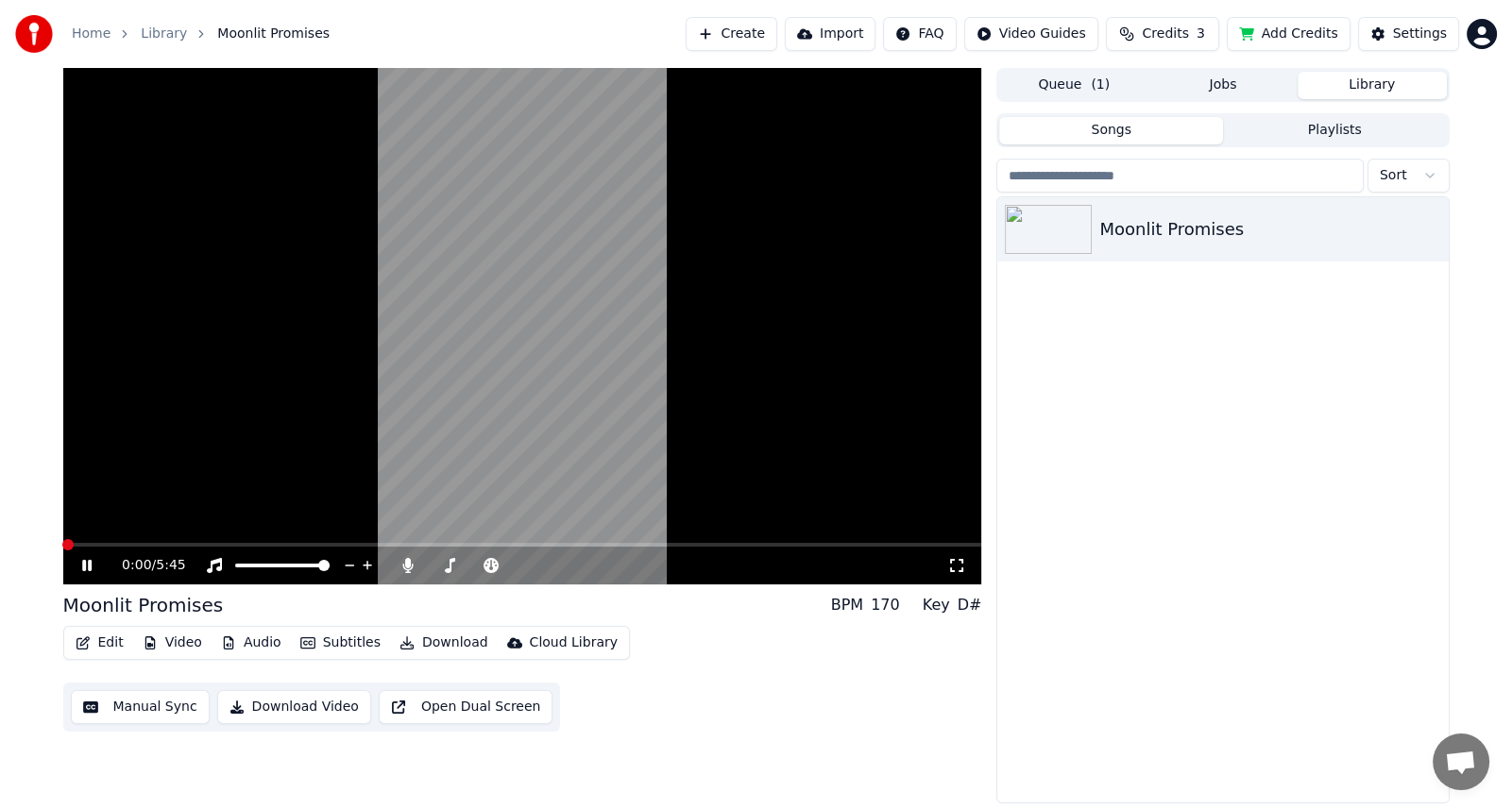
click at [238, 543] on span at bounding box center [522, 545] width 919 height 4
click at [352, 543] on span at bounding box center [522, 545] width 919 height 4
click at [558, 541] on video at bounding box center [522, 326] width 919 height 516
click at [90, 563] on icon at bounding box center [100, 565] width 44 height 15
